Goal: Information Seeking & Learning: Check status

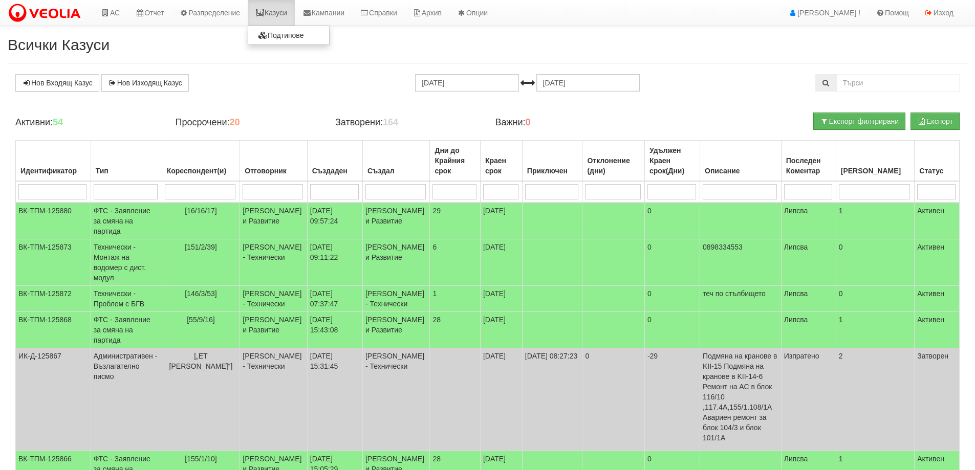
click at [288, 12] on link "Казуси" at bounding box center [271, 13] width 47 height 26
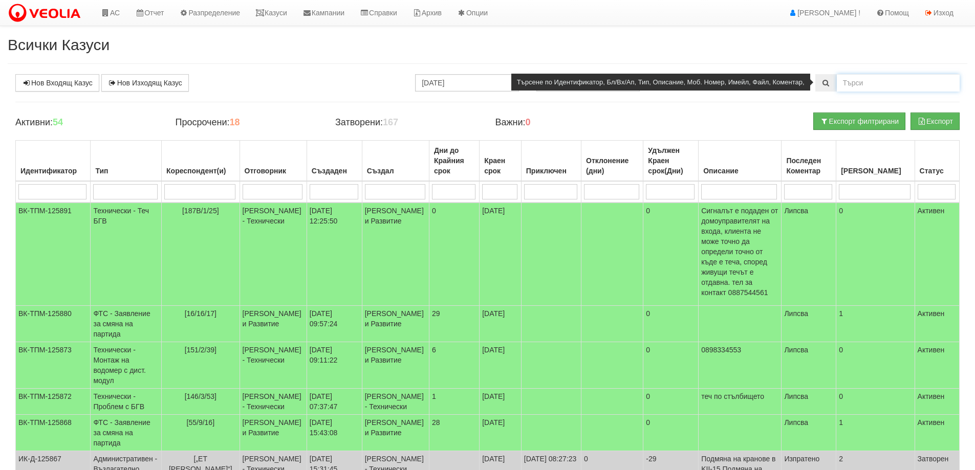
click at [866, 81] on input "text" at bounding box center [898, 82] width 123 height 17
type input "111/4/3"
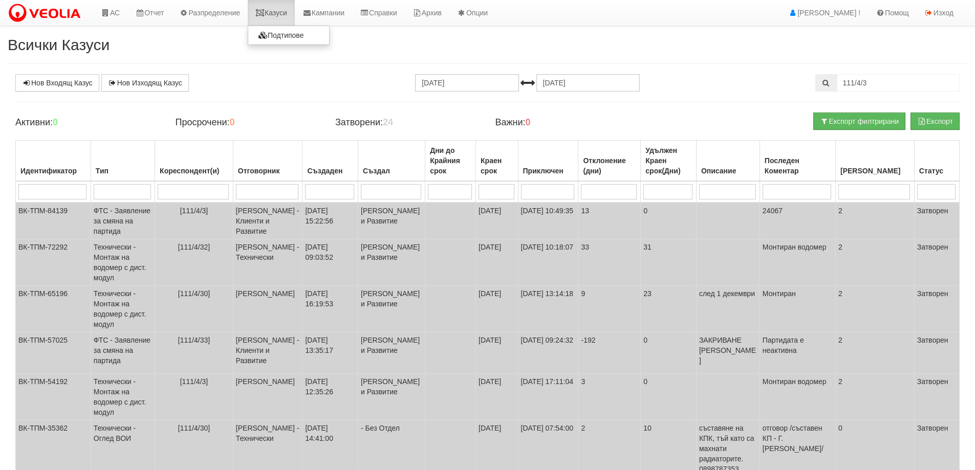
click at [279, 13] on link "Казуси" at bounding box center [271, 13] width 47 height 26
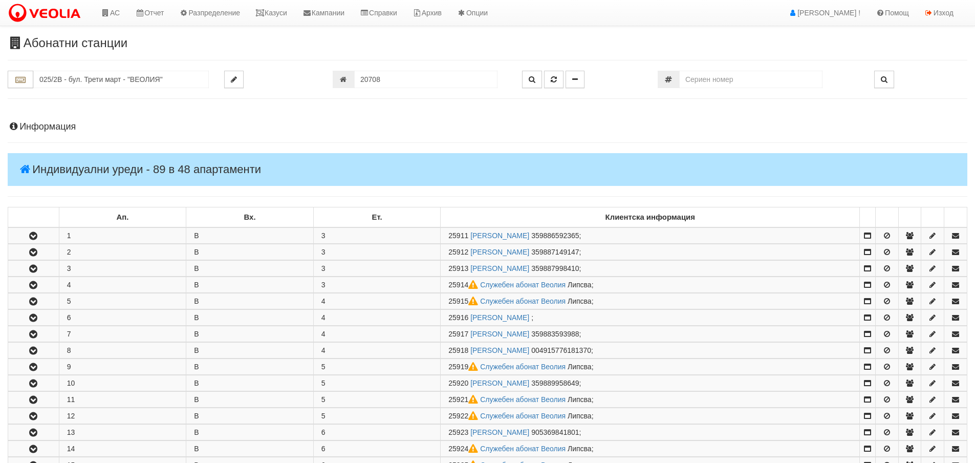
scroll to position [614, 0]
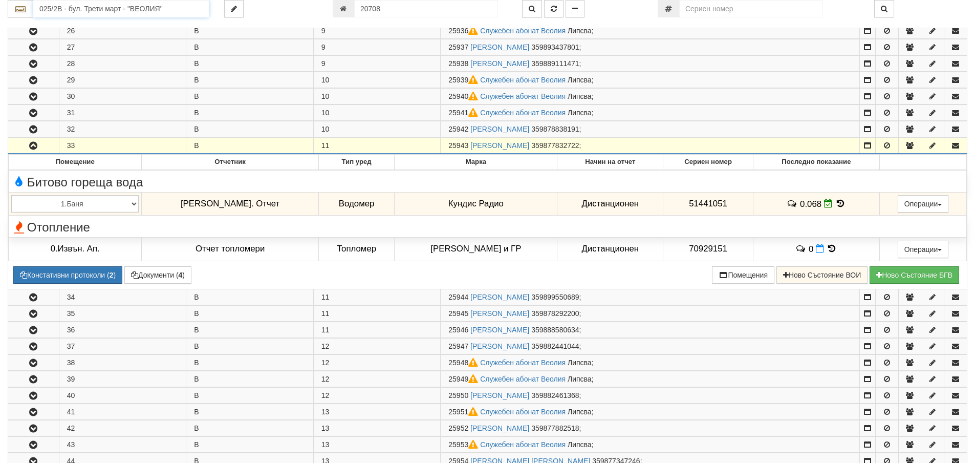
click at [109, 8] on input "025/2В - бул. Трети март - "ВЕОЛИЯ"" at bounding box center [121, 8] width 176 height 17
click at [79, 46] on div "111/4 - Младост - "ВЕОЛИЯ"" at bounding box center [121, 48] width 173 height 12
type input "111/4 - Младост - "ВЕОЛИЯ""
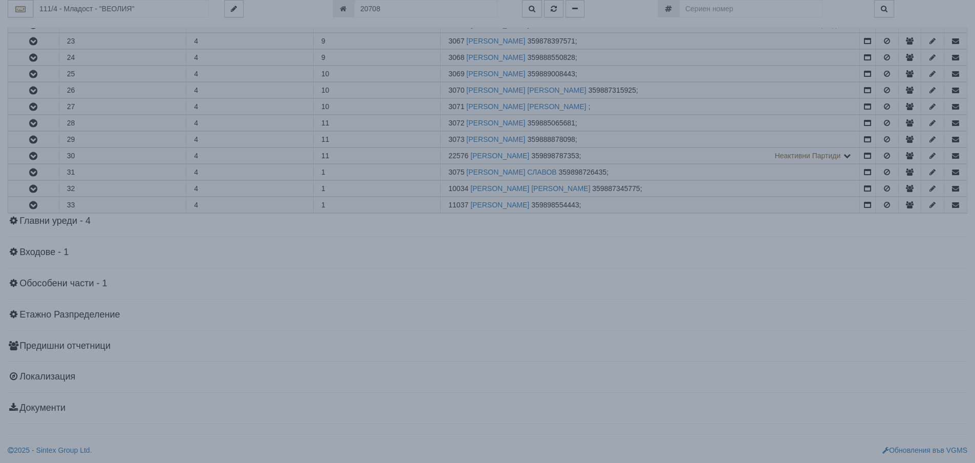
scroll to position [0, 0]
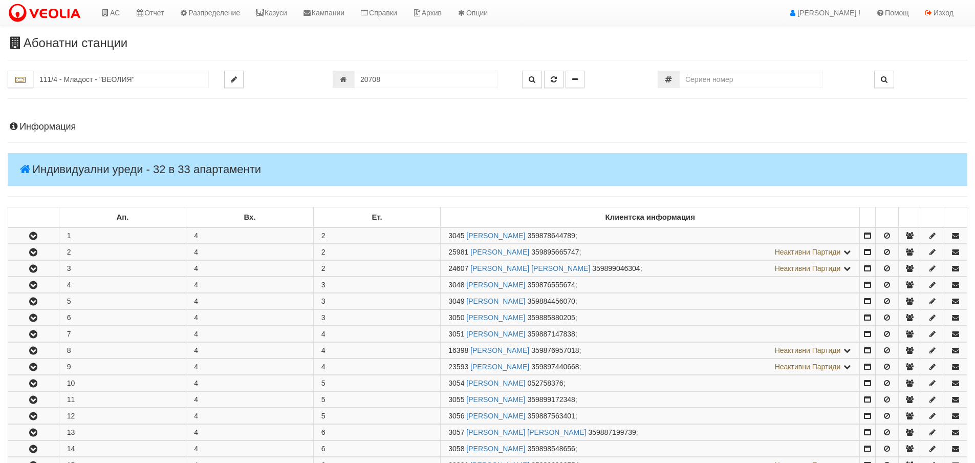
click at [54, 124] on h4 "Информация" at bounding box center [488, 127] width 960 height 10
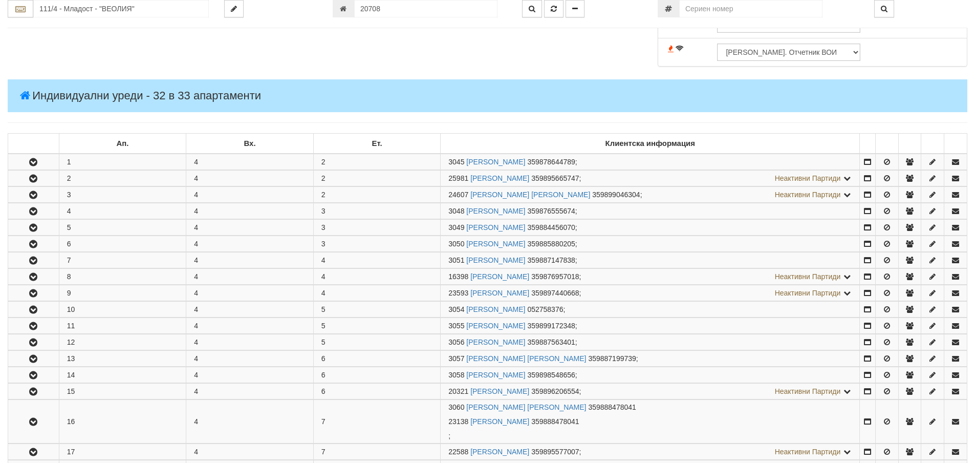
scroll to position [461, 0]
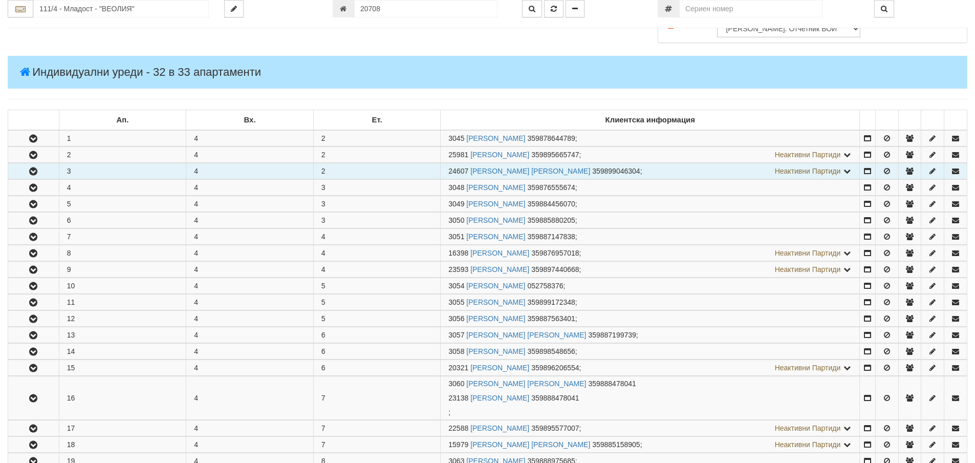
click at [38, 175] on icon "button" at bounding box center [33, 171] width 12 height 7
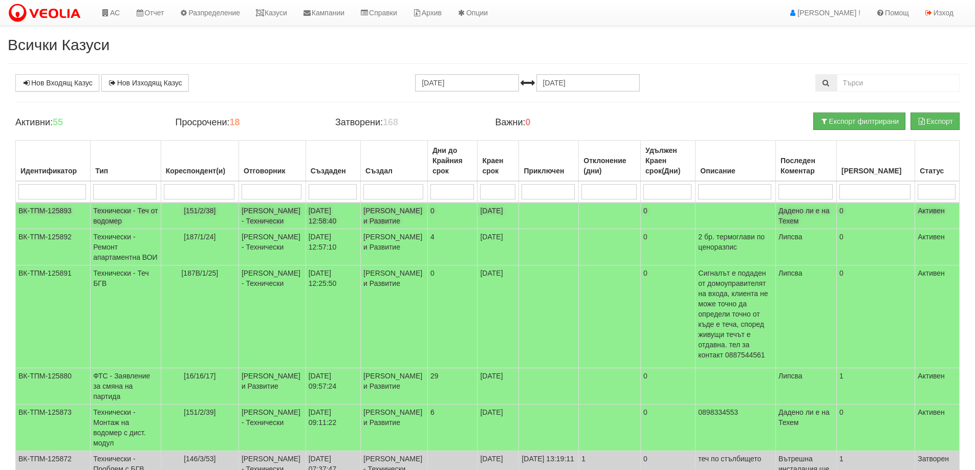
click at [144, 212] on td "Технически - Теч от водомер" at bounding box center [126, 216] width 71 height 27
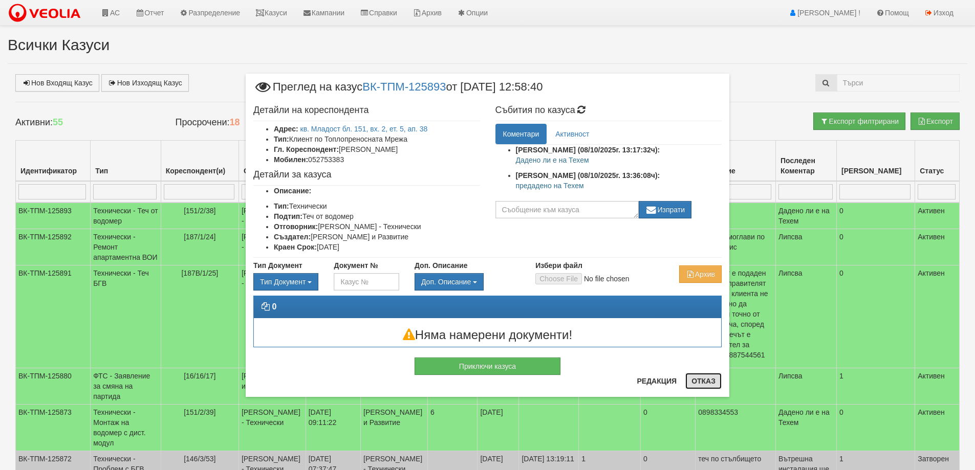
click at [705, 382] on button "Отказ" at bounding box center [703, 381] width 36 height 16
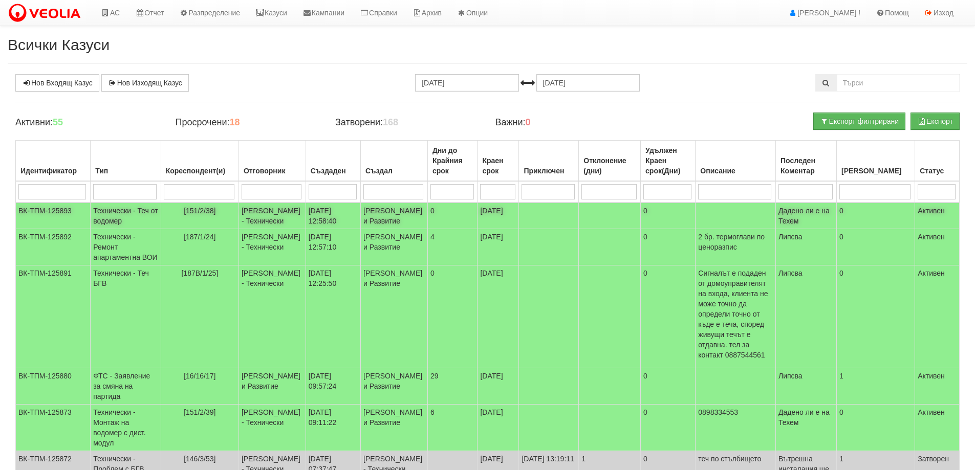
click at [115, 217] on td "Технически - Теч от водомер" at bounding box center [126, 216] width 71 height 27
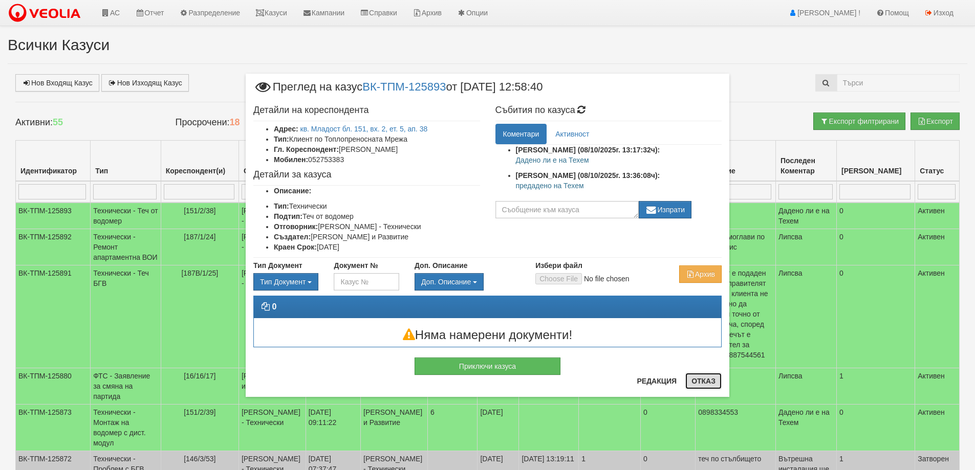
click at [704, 381] on button "Отказ" at bounding box center [703, 381] width 36 height 16
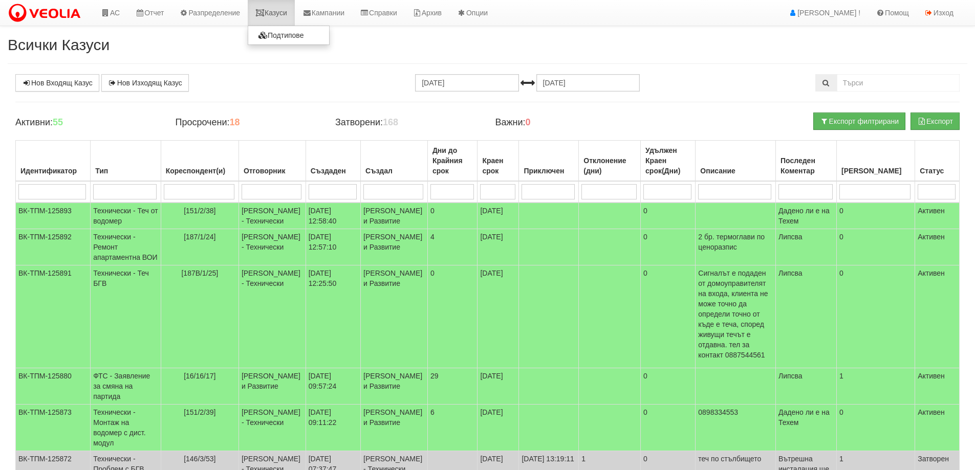
click at [281, 11] on link "Казуси" at bounding box center [271, 13] width 47 height 26
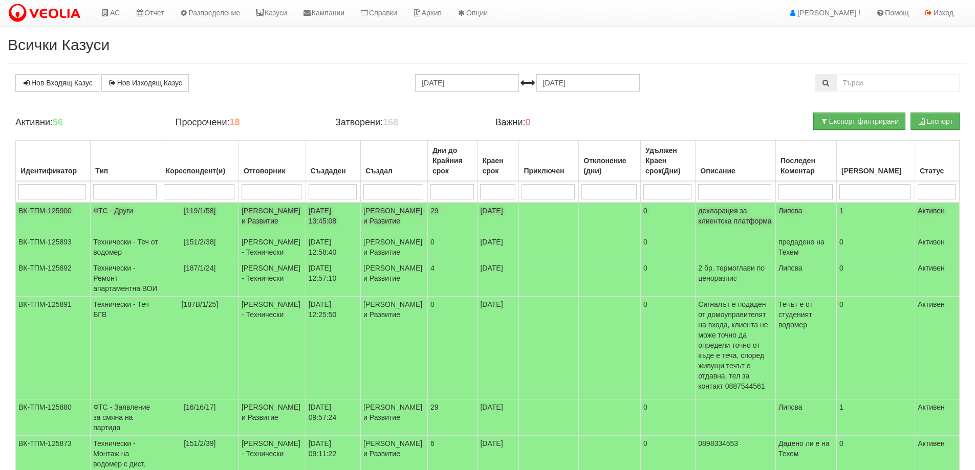
click at [111, 213] on td "ФТС - Други" at bounding box center [126, 219] width 71 height 32
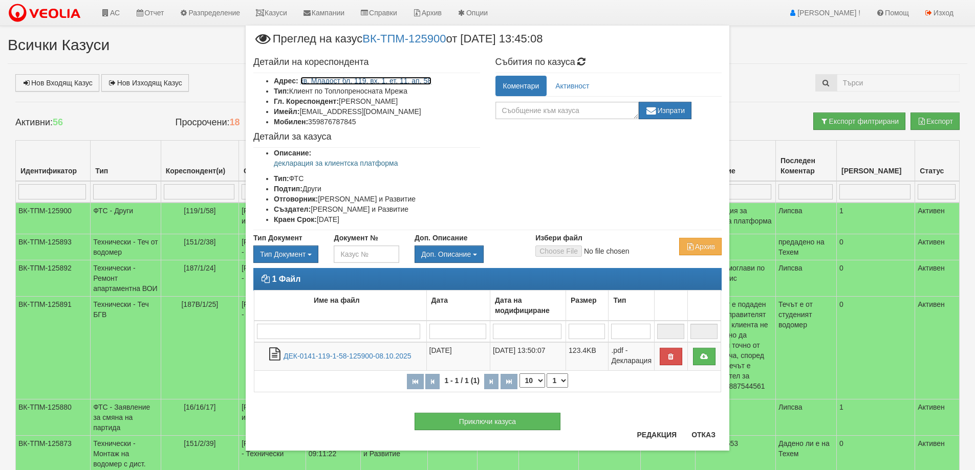
click at [410, 82] on link "кв. Младост бл. 119, вх. 1, ет. 11, ап. 58" at bounding box center [366, 81] width 132 height 8
click at [705, 435] on button "Отказ" at bounding box center [703, 435] width 36 height 16
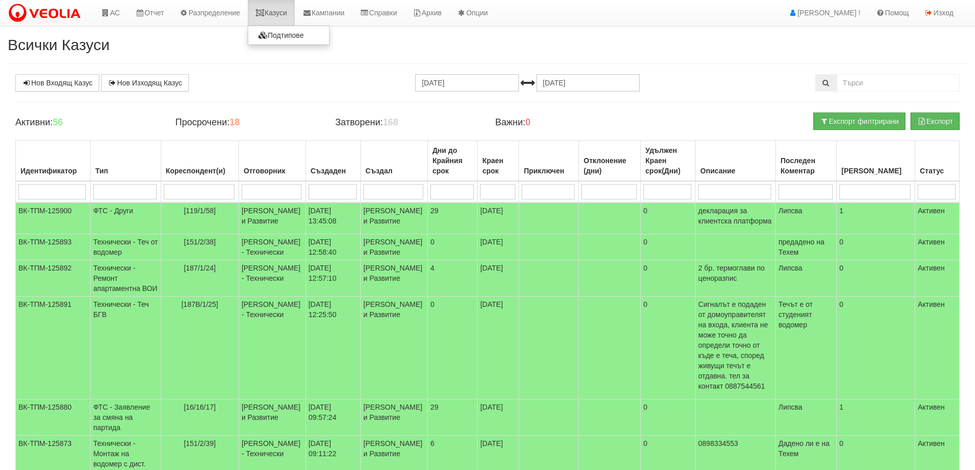
click at [281, 12] on link "Казуси" at bounding box center [271, 13] width 47 height 26
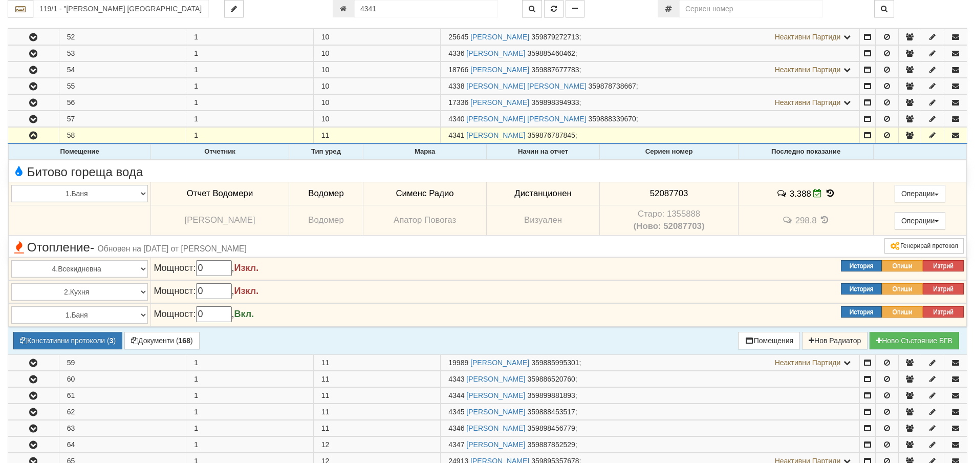
scroll to position [1033, 0]
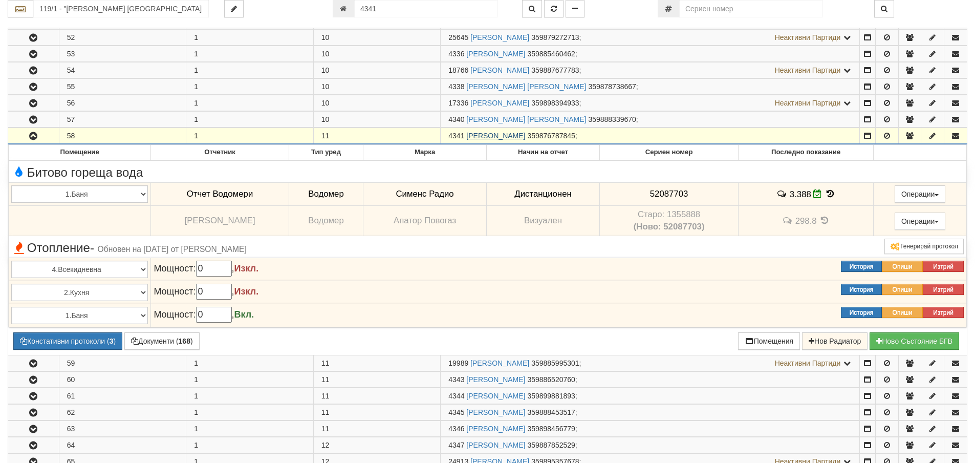
click at [498, 135] on link "[PERSON_NAME]" at bounding box center [495, 136] width 59 height 8
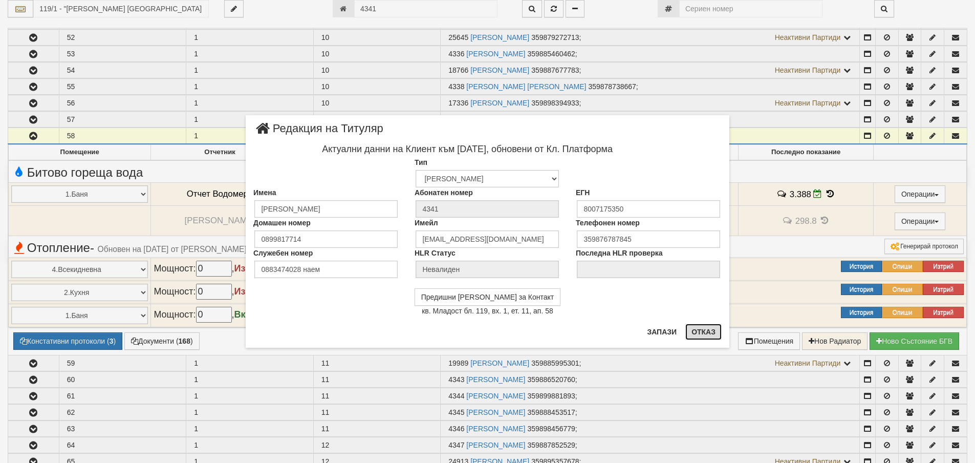
click at [706, 328] on button "Отказ" at bounding box center [703, 332] width 36 height 16
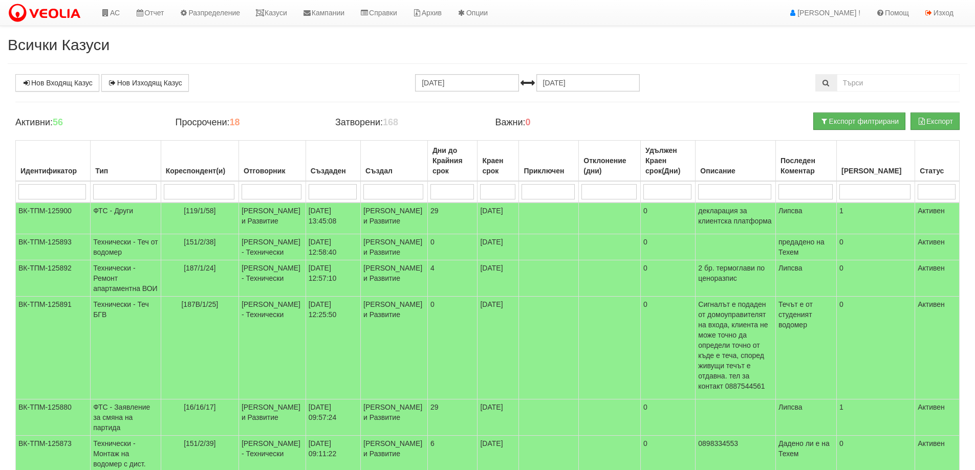
click at [336, 77] on div "Нов Входящ Казус Нов Изходящ Казус 08.09.2025 08.10.2025" at bounding box center [488, 82] width 960 height 17
click at [275, 16] on link "Казуси" at bounding box center [271, 13] width 47 height 26
